Goal: Task Accomplishment & Management: Complete application form

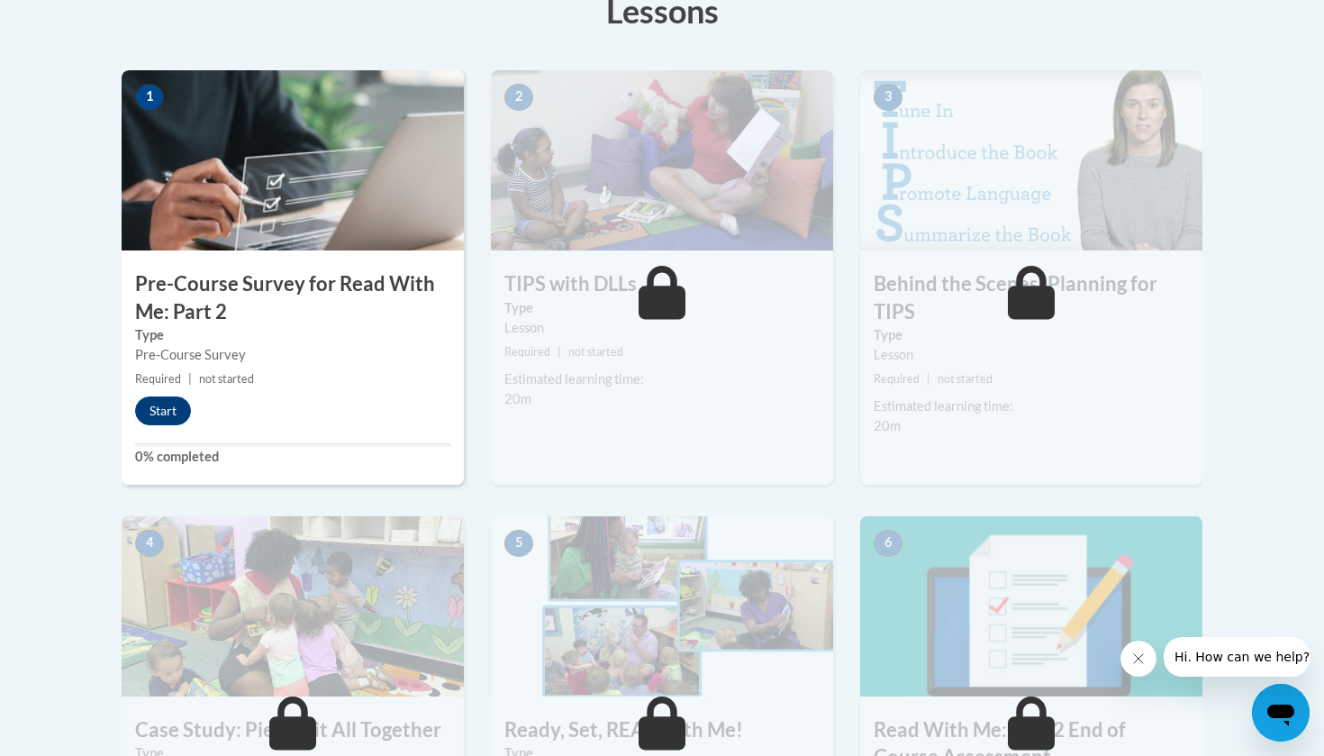
scroll to position [60, 0]
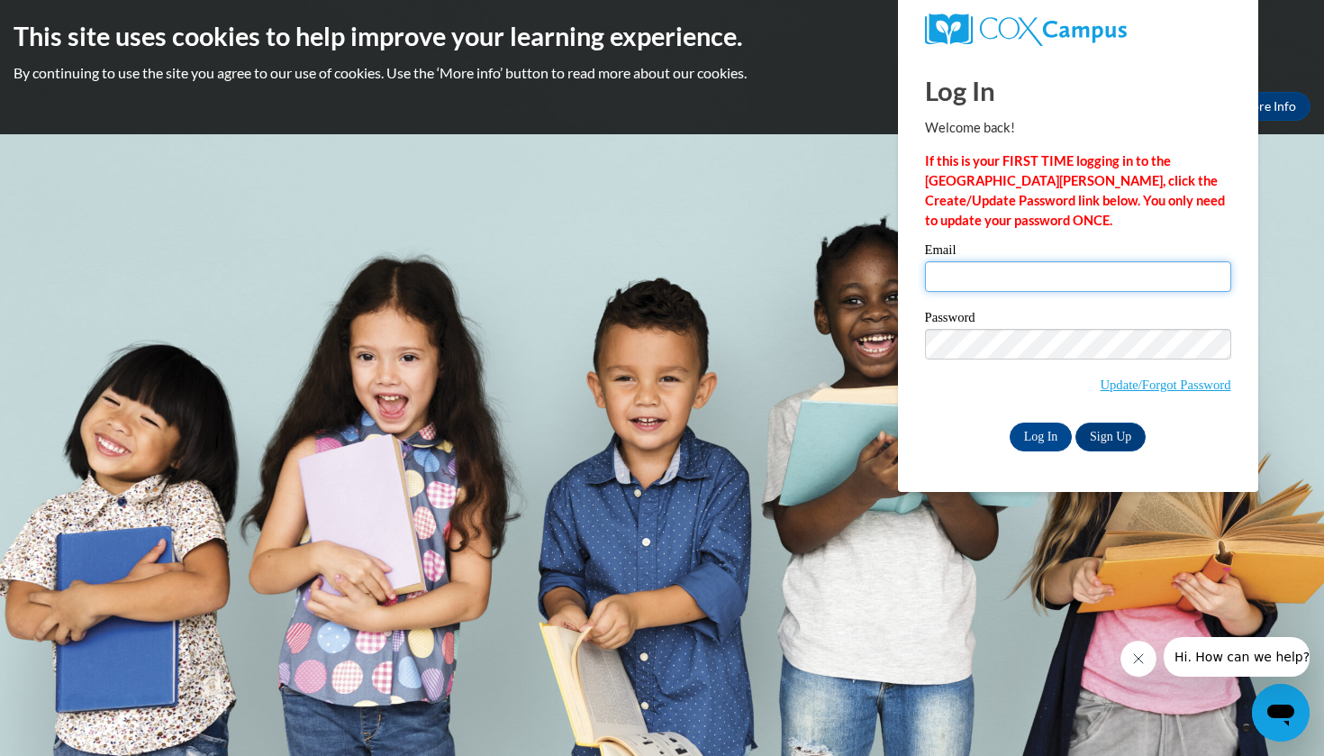
type input "Evette.Garrett62@gmail.com"
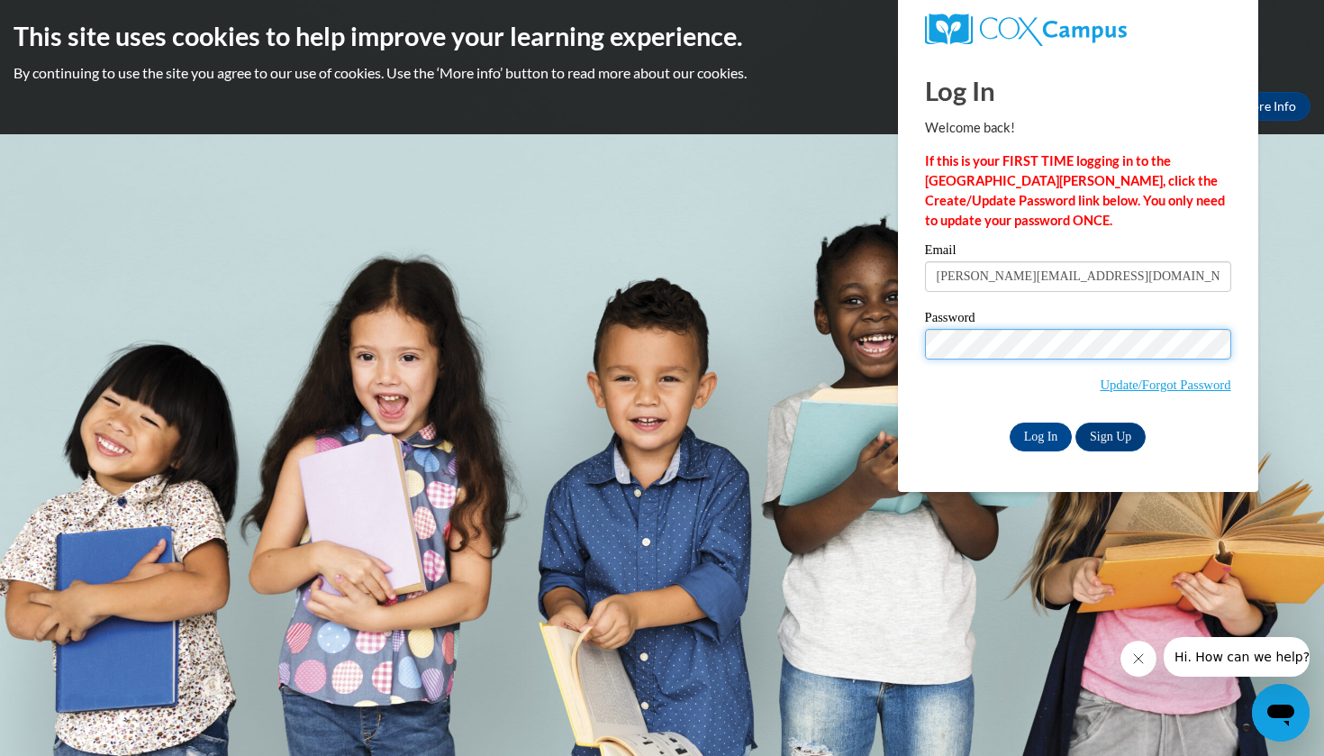
click at [1039, 433] on input "Log In" at bounding box center [1041, 436] width 63 height 29
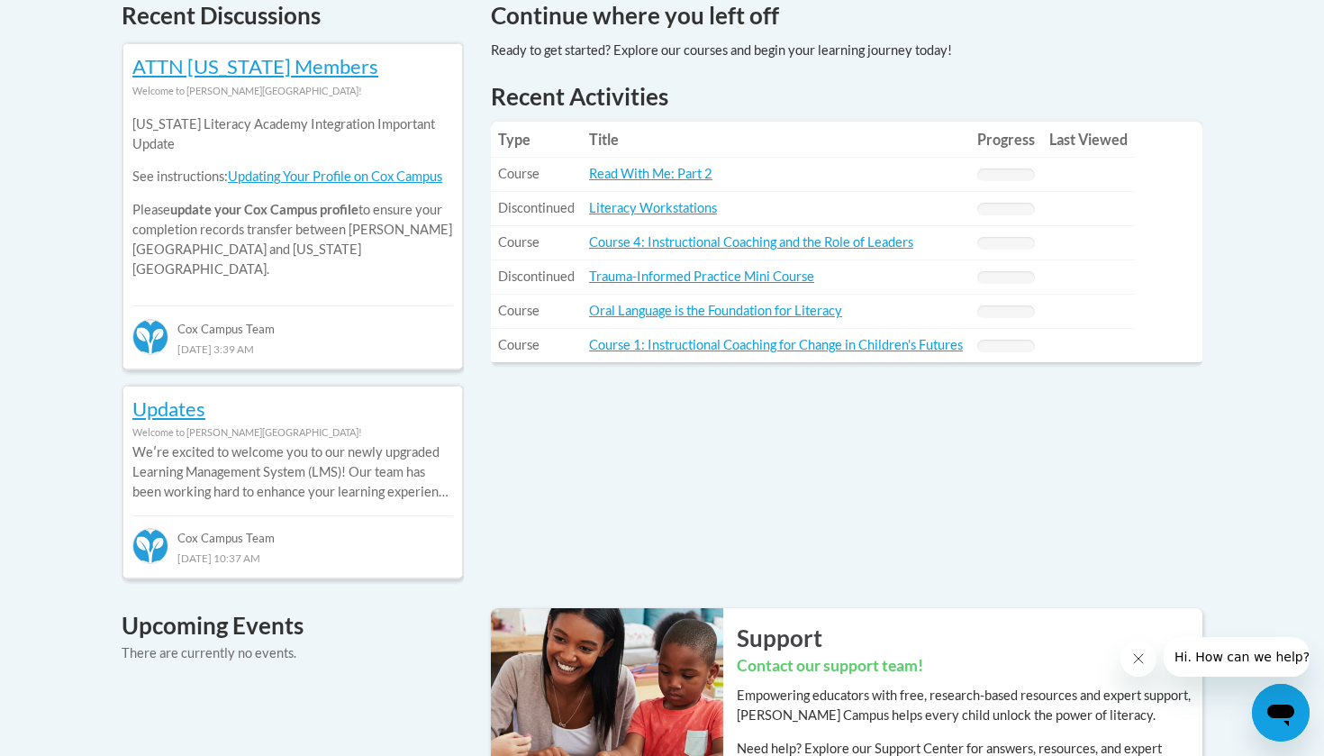
scroll to position [796, 0]
click at [653, 175] on link "Read With Me: Part 2" at bounding box center [650, 172] width 123 height 15
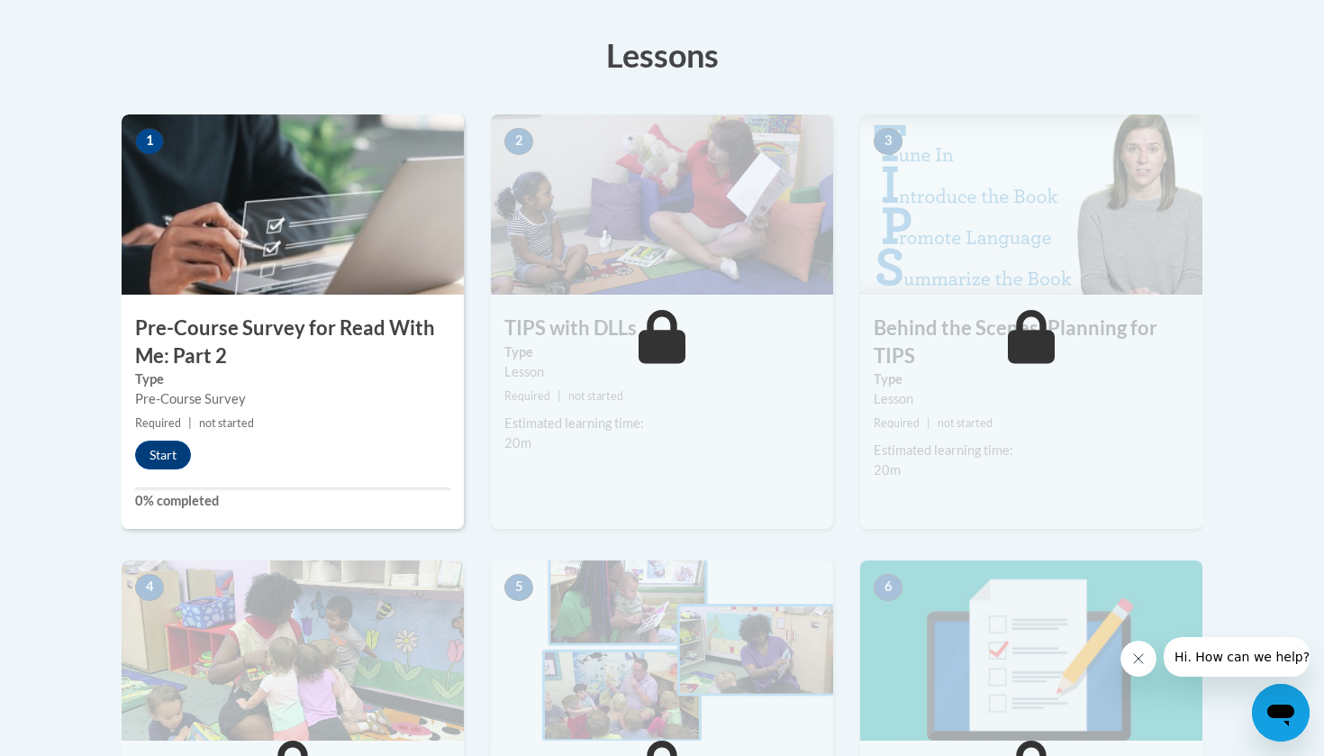
scroll to position [367, 0]
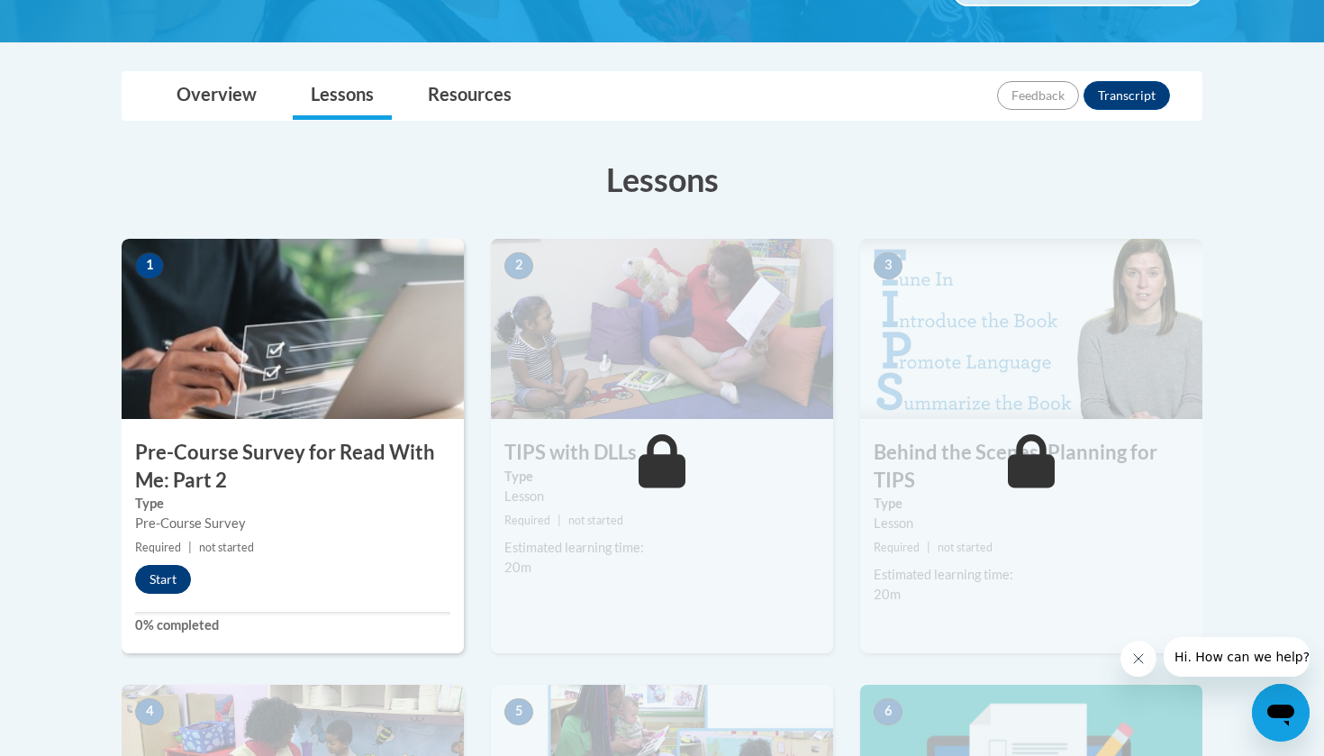
click at [163, 572] on button "Start" at bounding box center [163, 579] width 56 height 29
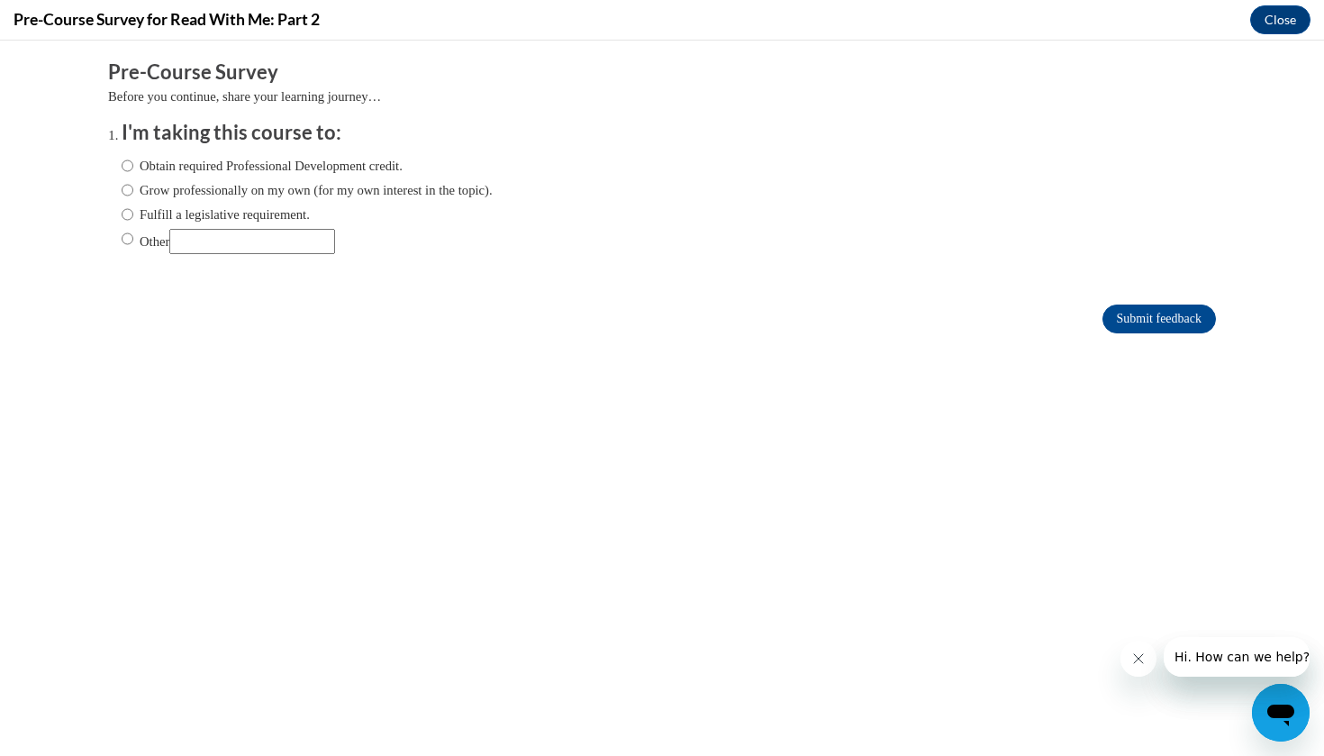
scroll to position [0, 0]
click at [123, 169] on input "Obtain required Professional Development credit." at bounding box center [128, 166] width 12 height 20
radio input "true"
click at [1132, 321] on input "Submit feedback" at bounding box center [1159, 318] width 113 height 29
click at [1148, 325] on input "Submit feedback" at bounding box center [1159, 318] width 113 height 29
